Goal: Task Accomplishment & Management: Complete application form

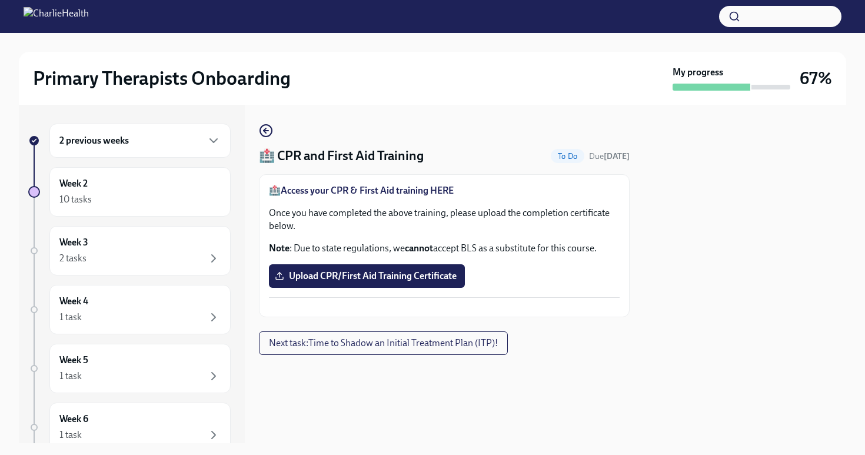
click at [815, 150] on div at bounding box center [744, 274] width 202 height 338
click at [774, 185] on div at bounding box center [744, 274] width 202 height 338
click at [718, 312] on div at bounding box center [744, 274] width 202 height 338
click at [762, 242] on div at bounding box center [744, 274] width 202 height 338
click at [418, 272] on span "Upload CPR/First Aid Training Certificate" at bounding box center [366, 276] width 179 height 12
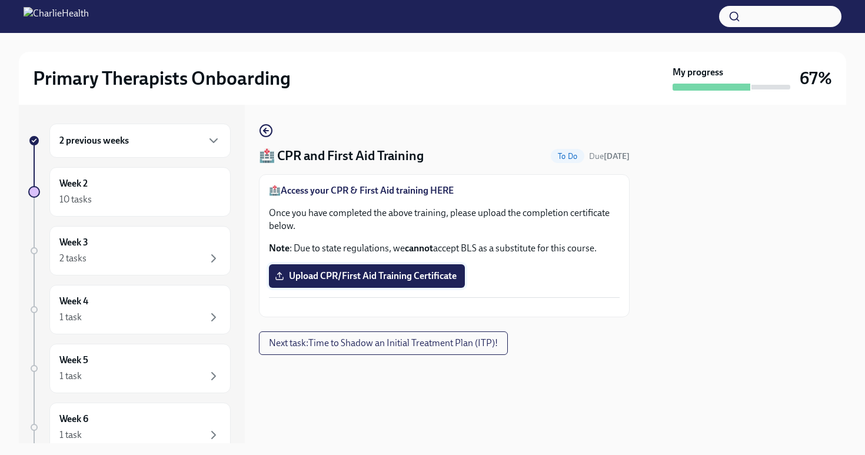
click at [0, 0] on input "Upload CPR/First Aid Training Certificate" at bounding box center [0, 0] width 0 height 0
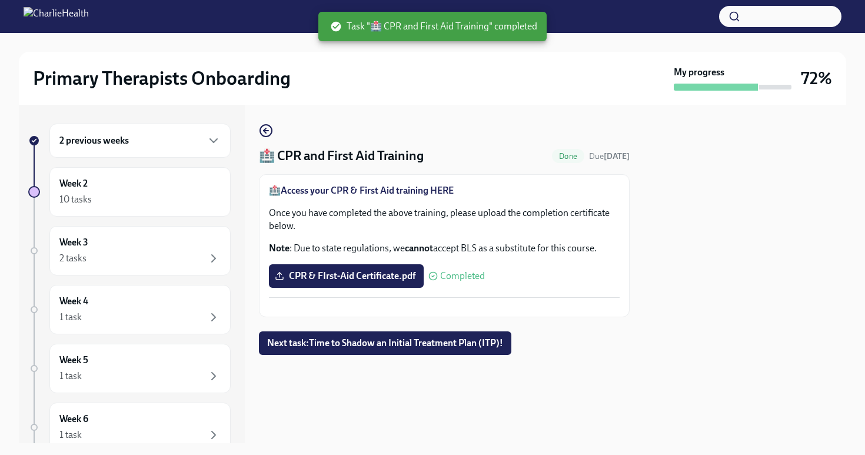
click at [108, 149] on div "2 previous weeks" at bounding box center [139, 141] width 181 height 34
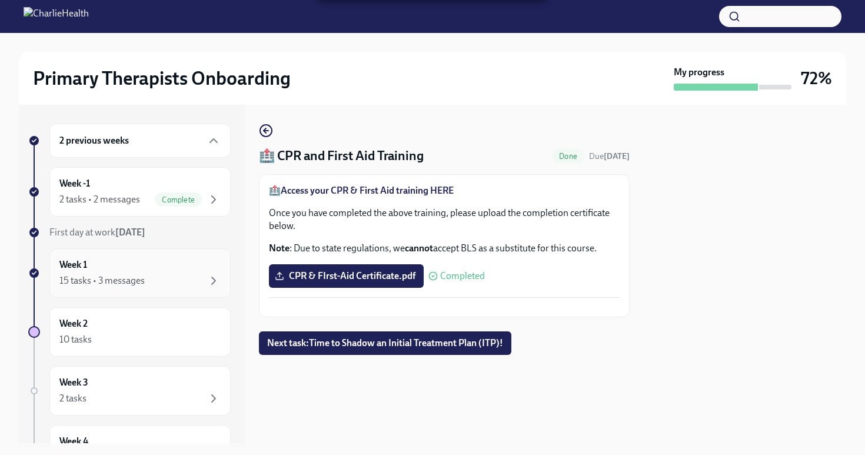
click at [121, 265] on div "Week 1 15 tasks • 3 messages" at bounding box center [139, 272] width 161 height 29
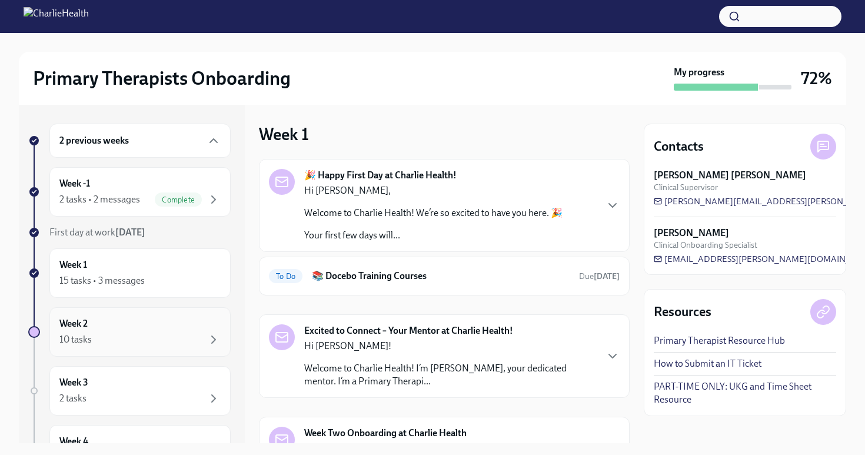
click at [139, 352] on div "Week 2 10 tasks" at bounding box center [139, 331] width 181 height 49
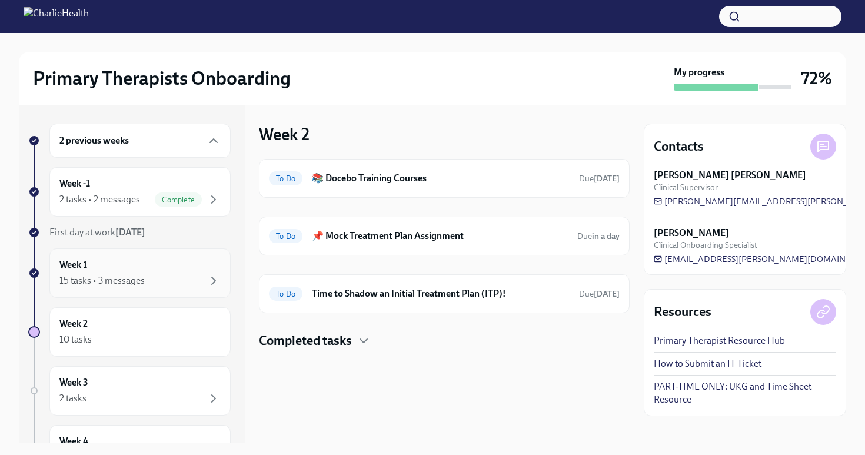
click at [141, 288] on div "Week 1 15 tasks • 3 messages" at bounding box center [139, 272] width 181 height 49
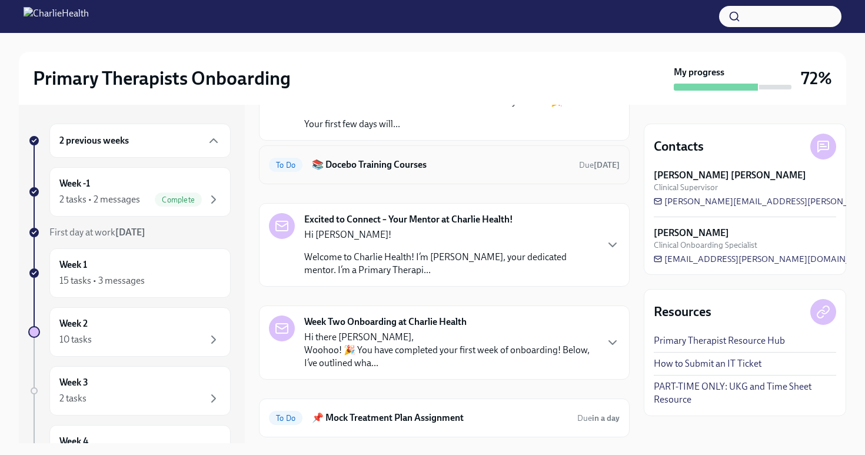
scroll to position [179, 0]
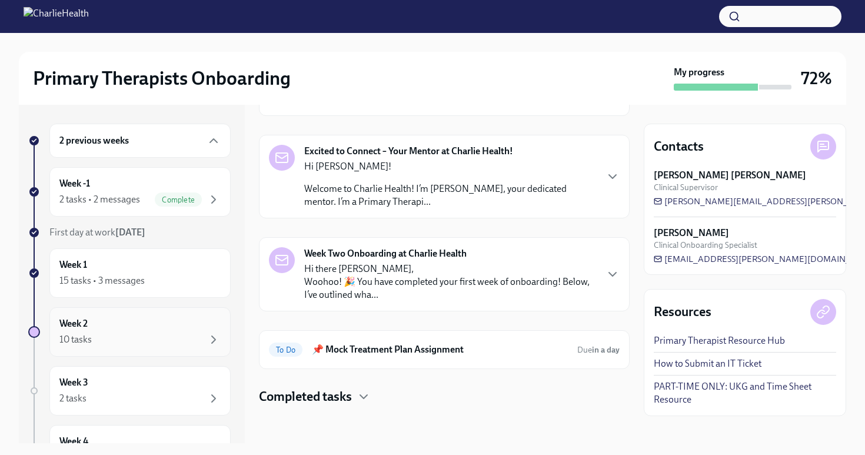
click at [132, 329] on div "Week 2 10 tasks" at bounding box center [139, 331] width 161 height 29
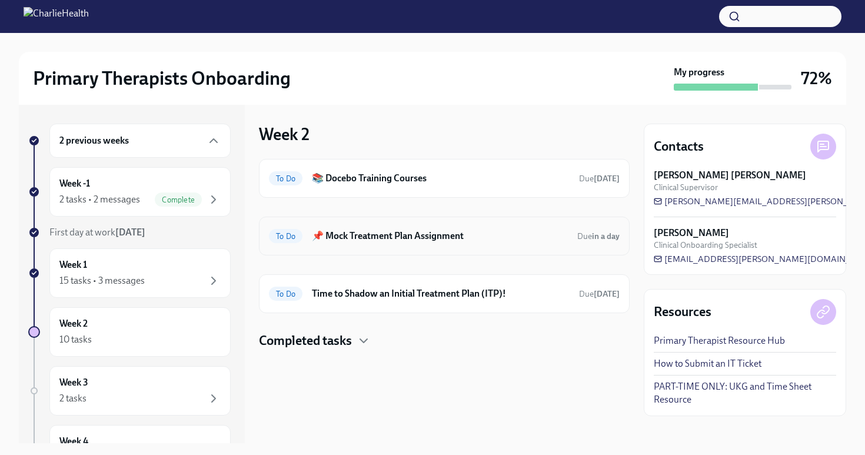
click at [456, 232] on h6 "📌 Mock Treatment Plan Assignment" at bounding box center [440, 235] width 256 height 13
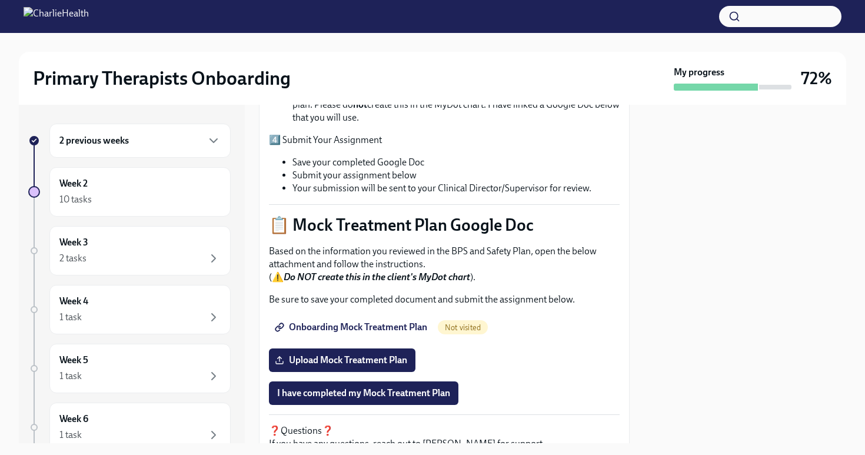
scroll to position [467, 0]
